Goal: Task Accomplishment & Management: Use online tool/utility

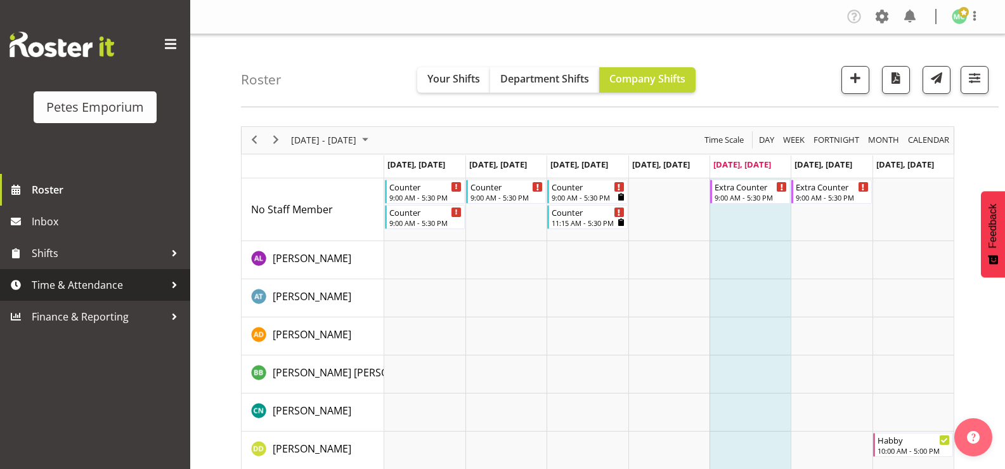
click at [117, 288] on span "Time & Attendance" at bounding box center [98, 284] width 133 height 19
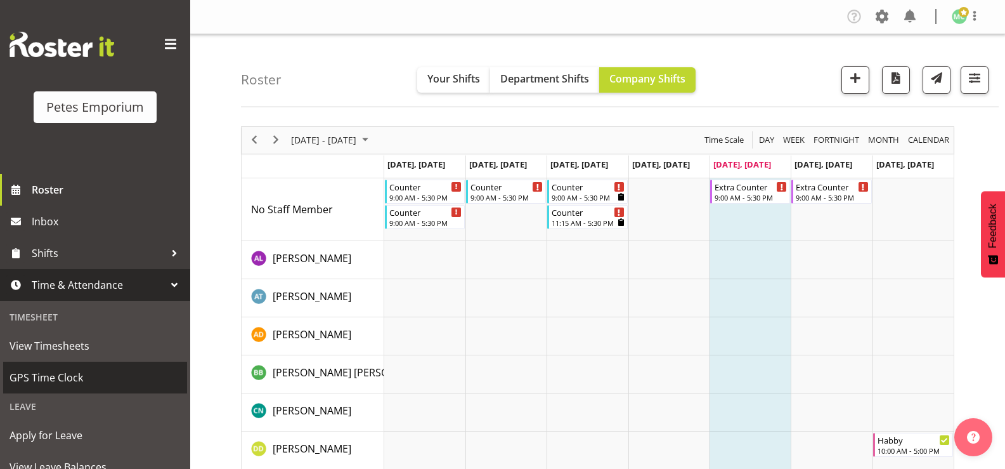
click at [117, 379] on span "GPS Time Clock" at bounding box center [95, 377] width 171 height 19
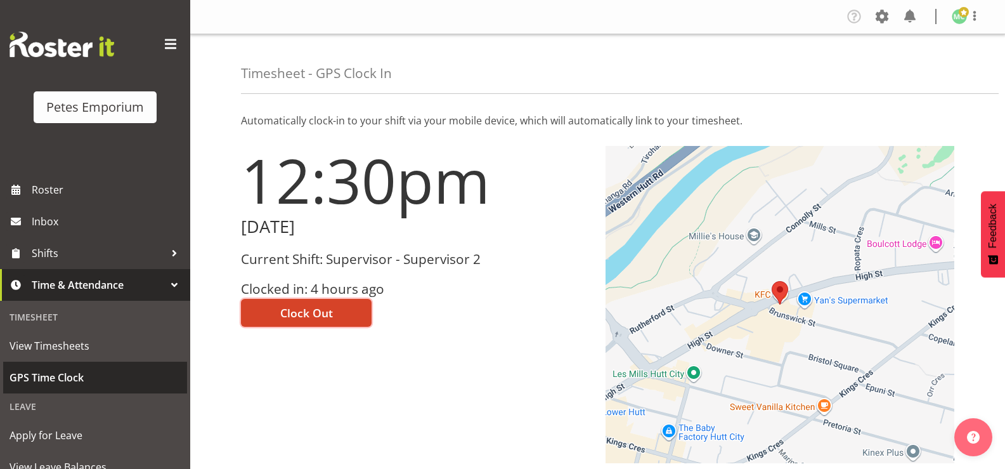
click at [283, 311] on span "Clock Out" at bounding box center [306, 312] width 53 height 16
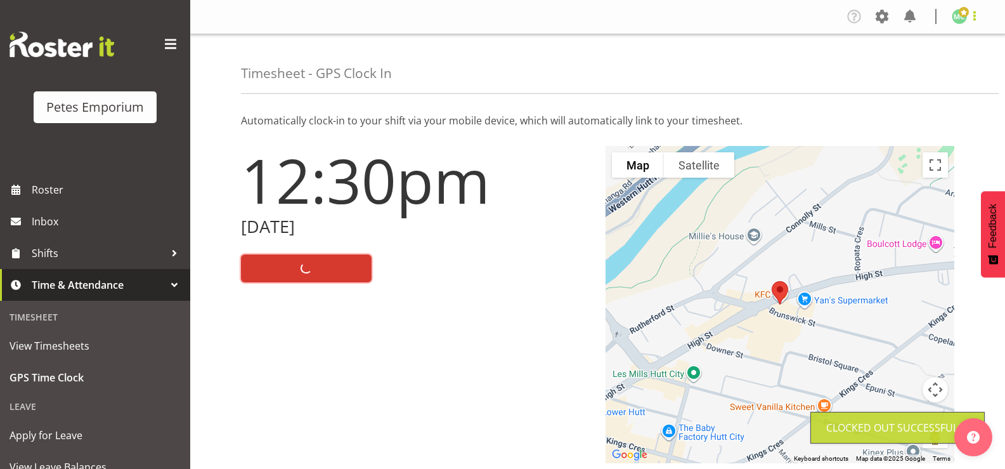
click at [968, 14] on span at bounding box center [974, 15] width 15 height 15
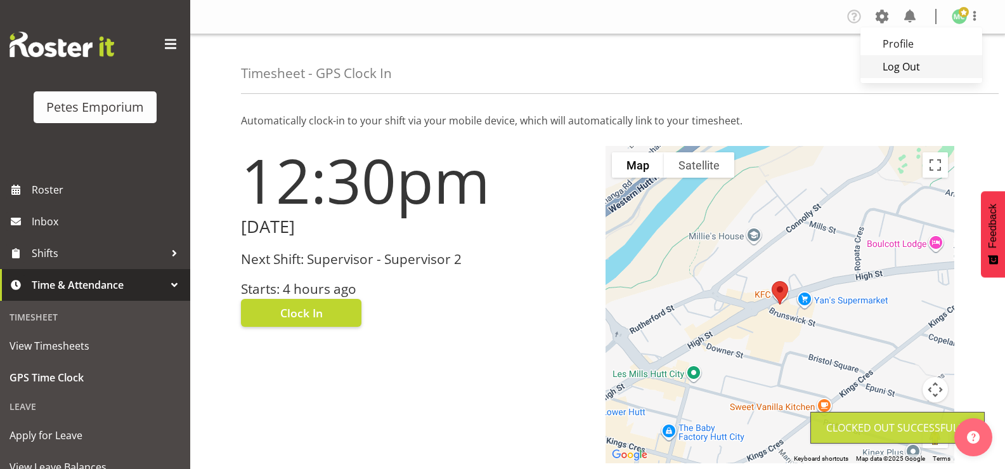
click at [940, 68] on link "Log Out" at bounding box center [921, 66] width 122 height 23
